Goal: Task Accomplishment & Management: Manage account settings

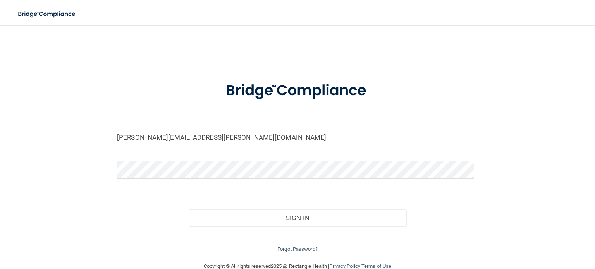
click at [189, 130] on input "[PERSON_NAME][EMAIL_ADDRESS][PERSON_NAME][DOMAIN_NAME]" at bounding box center [297, 137] width 361 height 17
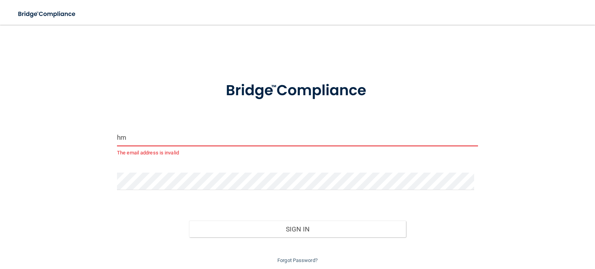
type input "m"
type input "[EMAIL_ADDRESS][DOMAIN_NAME]"
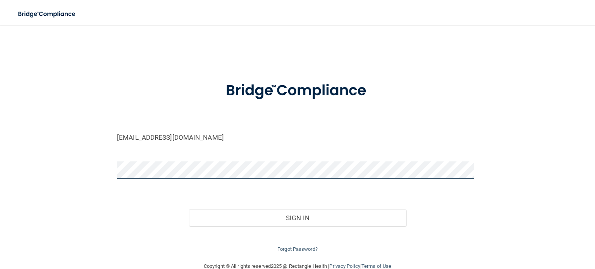
click at [50, 174] on div "[EMAIL_ADDRESS][DOMAIN_NAME] Invalid email/password. You don't have permission …" at bounding box center [298, 144] width 564 height 222
click at [189, 210] on button "Sign In" at bounding box center [297, 218] width 217 height 17
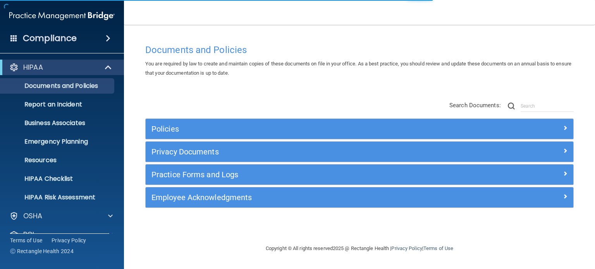
scroll to position [52, 0]
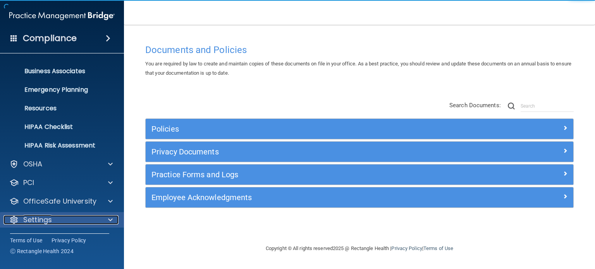
click at [79, 219] on div "Settings" at bounding box center [51, 220] width 96 height 9
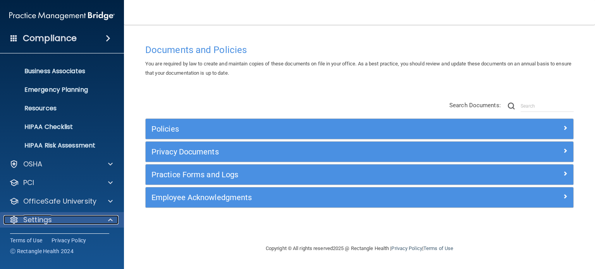
scroll to position [126, 0]
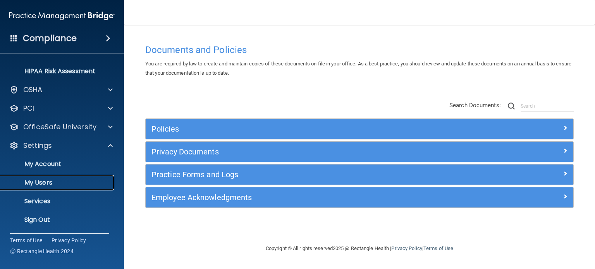
click at [52, 181] on p "My Users" at bounding box center [58, 183] width 106 height 8
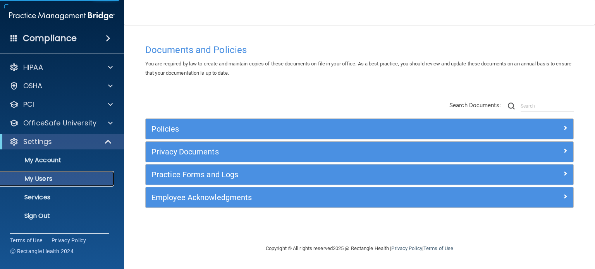
select select "20"
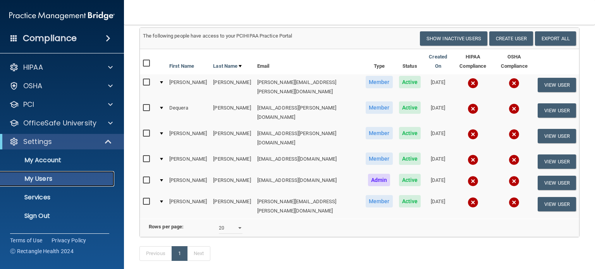
scroll to position [60, 0]
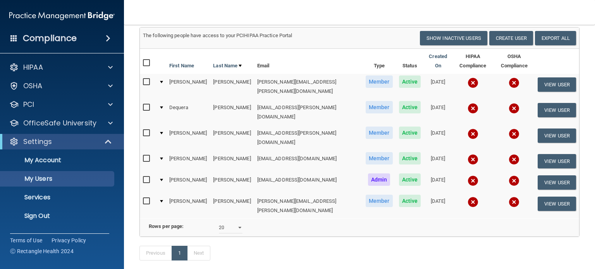
click at [147, 156] on input "checkbox" at bounding box center [147, 159] width 9 height 6
checkbox input "true"
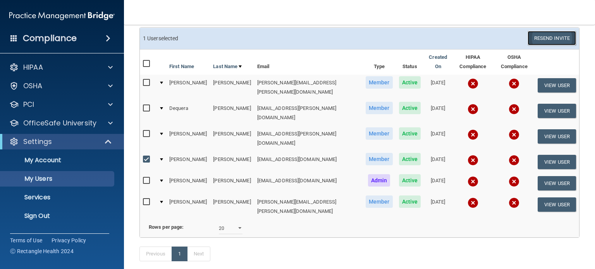
click at [542, 34] on button "Resend Invite" at bounding box center [552, 38] width 48 height 14
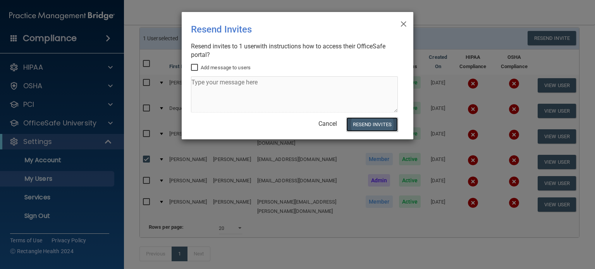
click at [374, 126] on button "Resend Invites" at bounding box center [373, 124] width 52 height 14
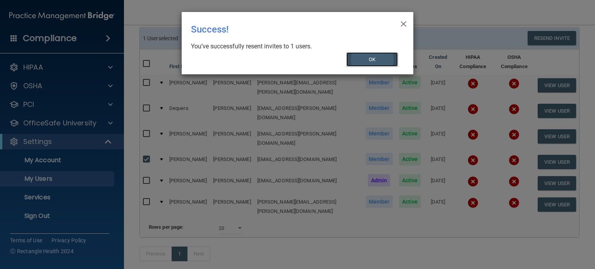
click at [372, 57] on button "OK" at bounding box center [373, 59] width 52 height 14
